Goal: Task Accomplishment & Management: Use online tool/utility

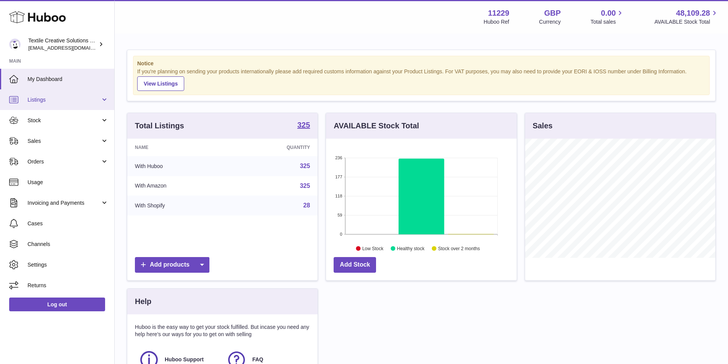
click at [56, 103] on span "Listings" at bounding box center [64, 99] width 73 height 7
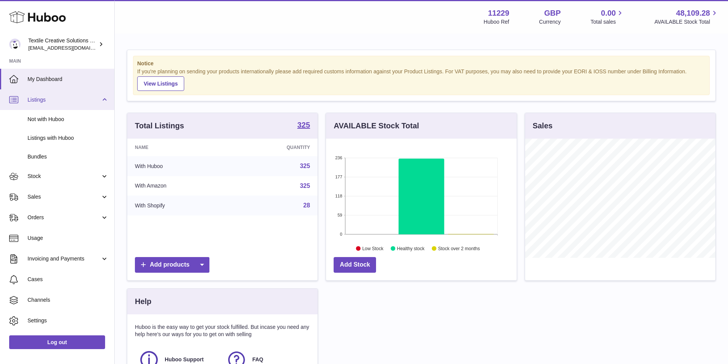
click at [47, 100] on span "Listings" at bounding box center [64, 99] width 73 height 7
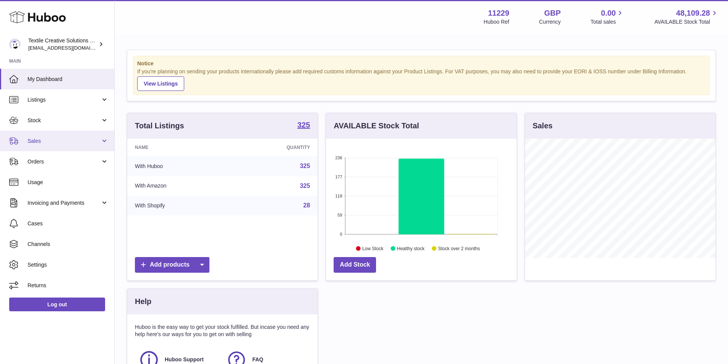
click at [44, 138] on span "Sales" at bounding box center [64, 141] width 73 height 7
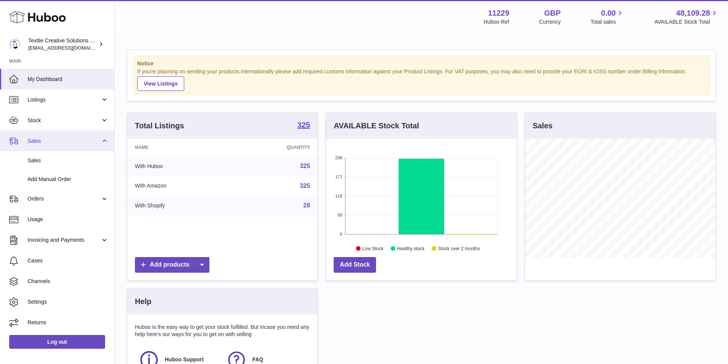
click at [44, 139] on span "Sales" at bounding box center [64, 141] width 73 height 7
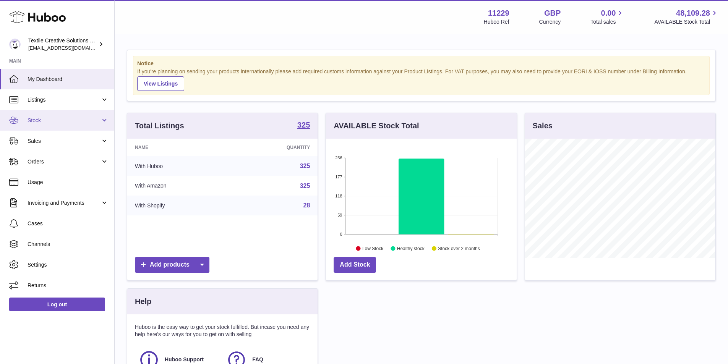
click at [57, 126] on link "Stock" at bounding box center [57, 120] width 114 height 21
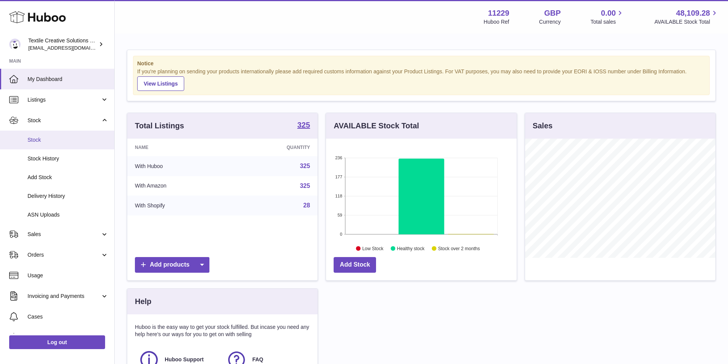
click at [55, 143] on span "Stock" at bounding box center [68, 139] width 81 height 7
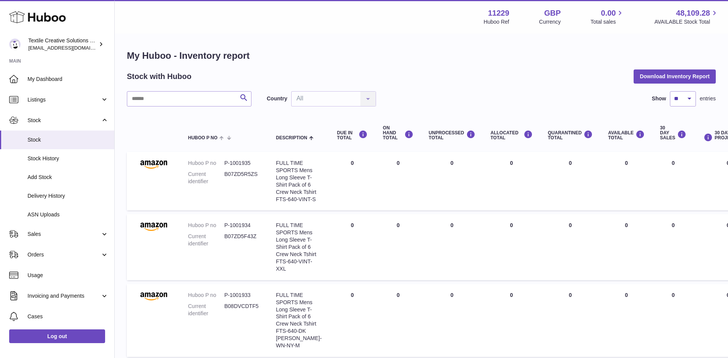
click at [243, 173] on dd "B07ZD5R5ZS" at bounding box center [242, 178] width 36 height 15
copy dd "B07ZD5R5ZS"
click at [657, 78] on button "Download Inventory Report" at bounding box center [674, 77] width 82 height 14
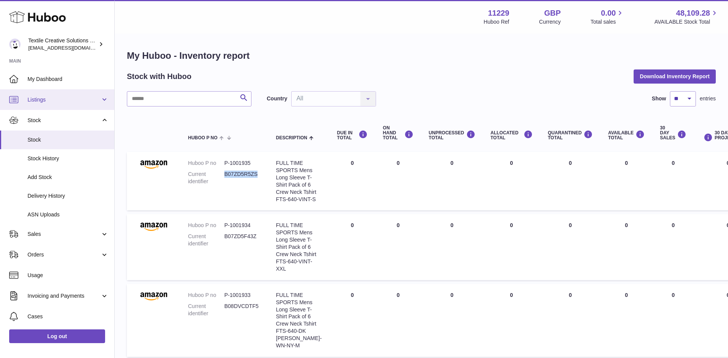
click at [49, 102] on span "Listings" at bounding box center [64, 99] width 73 height 7
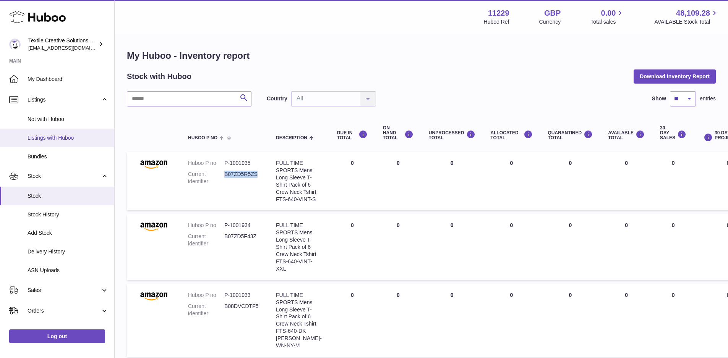
click at [51, 142] on link "Listings with Huboo" at bounding box center [57, 138] width 114 height 19
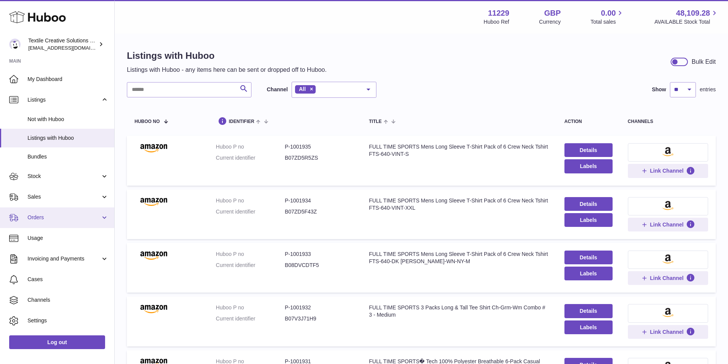
click at [54, 215] on span "Orders" at bounding box center [64, 217] width 73 height 7
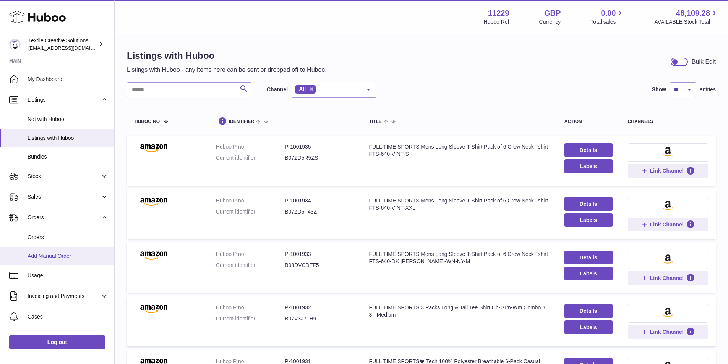
click at [56, 261] on link "Add Manual Order" at bounding box center [57, 256] width 114 height 19
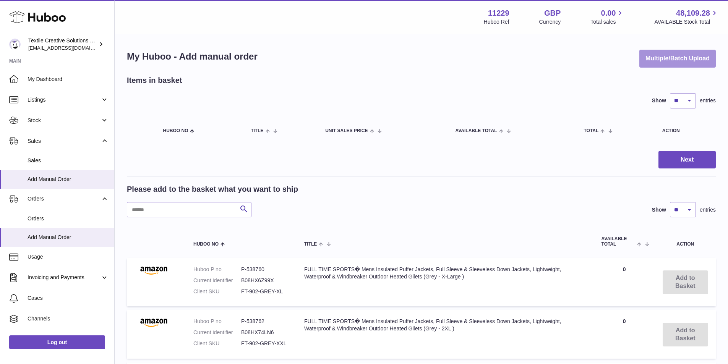
click at [671, 62] on button "Multiple/Batch Upload" at bounding box center [677, 59] width 76 height 18
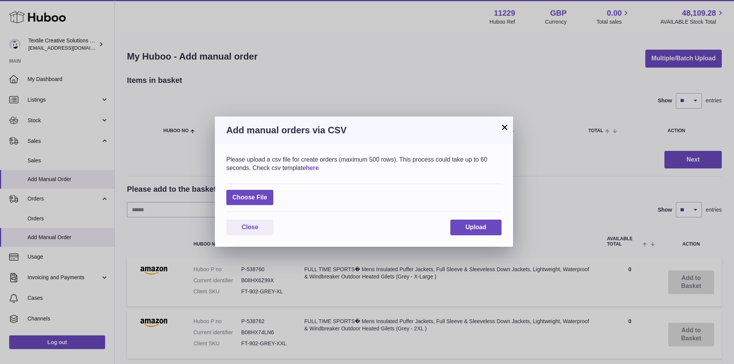
click at [318, 167] on link "here" at bounding box center [312, 168] width 13 height 6
click at [237, 198] on label at bounding box center [249, 198] width 47 height 16
click at [267, 194] on input "file" at bounding box center [267, 194] width 0 height 0
click at [506, 128] on button "×" at bounding box center [504, 127] width 9 height 9
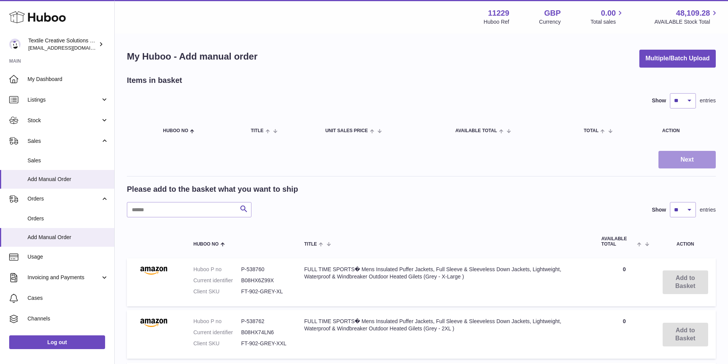
click at [680, 166] on button "Next" at bounding box center [686, 160] width 57 height 18
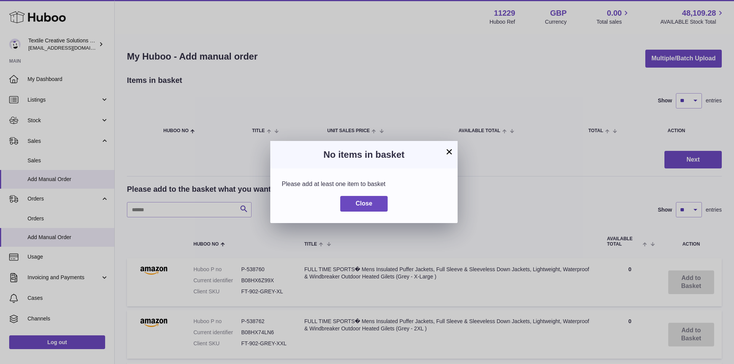
click at [448, 154] on button "×" at bounding box center [448, 151] width 9 height 9
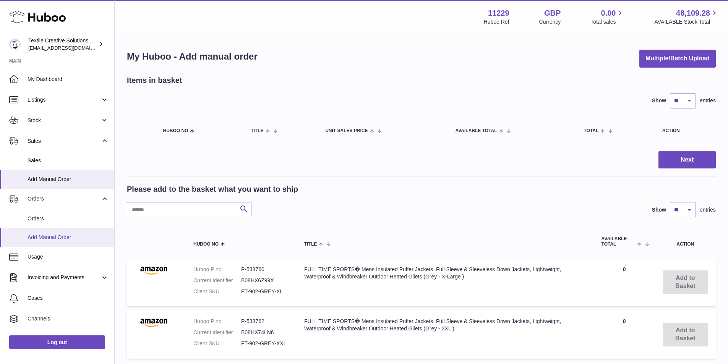
click at [56, 240] on span "Add Manual Order" at bounding box center [68, 237] width 81 height 7
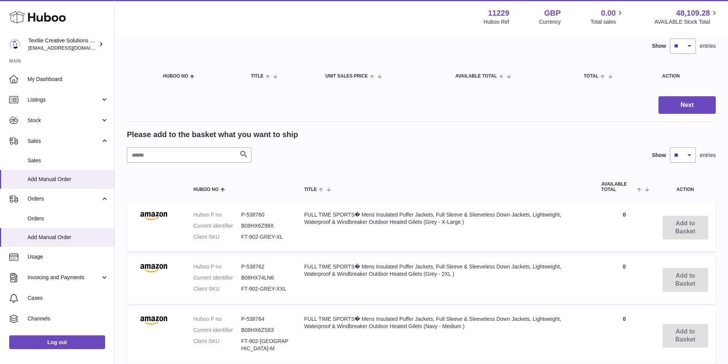
scroll to position [76, 0]
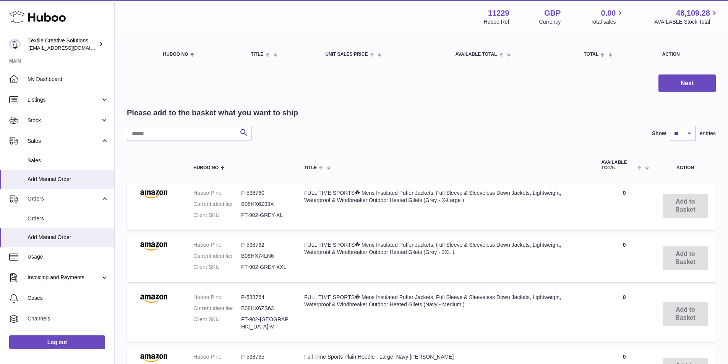
click at [258, 202] on dd "B08HX6Z99X" at bounding box center [265, 204] width 48 height 7
copy dd "B08HX6Z99X"
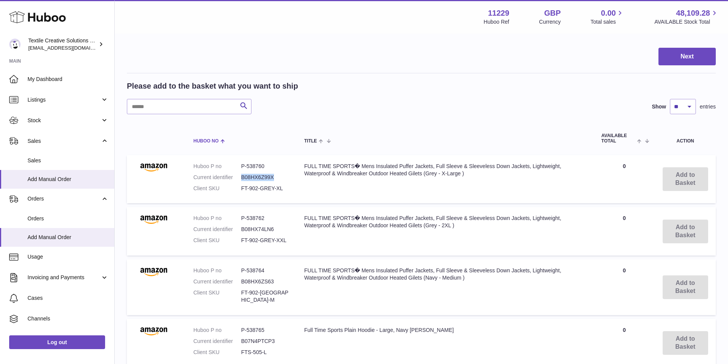
scroll to position [115, 0]
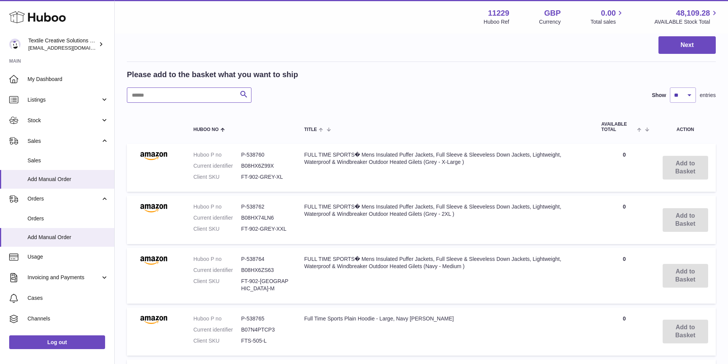
click at [193, 100] on input "text" at bounding box center [189, 94] width 125 height 15
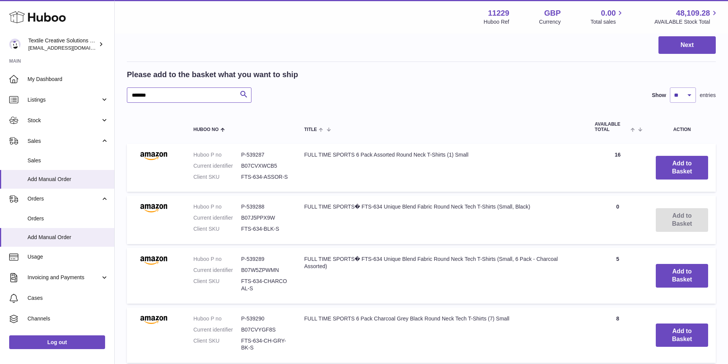
type input "*******"
click at [253, 165] on dd "B07CVXWCB5" at bounding box center [265, 165] width 48 height 7
copy dd "B07CVXWCB5"
